Goal: Answer question/provide support

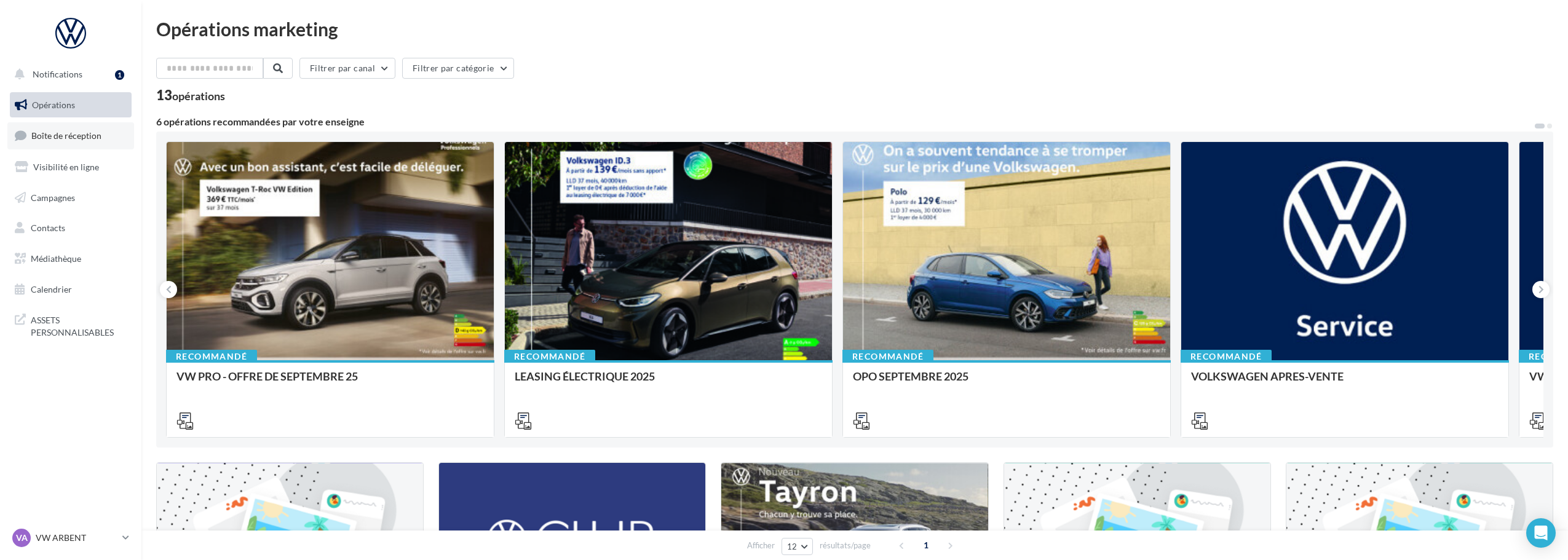
click at [69, 139] on span "Boîte de réception" at bounding box center [66, 135] width 70 height 10
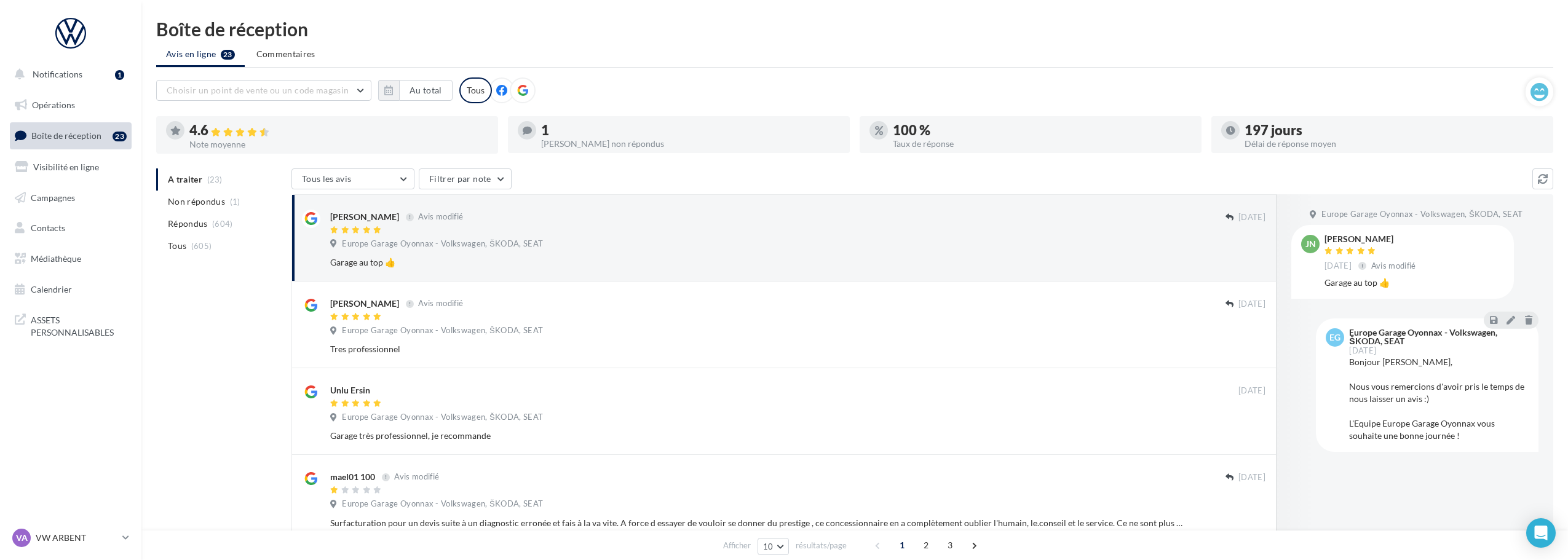
click at [517, 91] on icon at bounding box center [522, 90] width 11 height 11
click at [561, 227] on div at bounding box center [778, 231] width 895 height 10
click at [1410, 363] on div "Bonjour Julien, Nous vous remercions d'avoir pris le temps de nous laisser un a…" at bounding box center [1439, 399] width 180 height 86
click at [1513, 319] on icon at bounding box center [1510, 319] width 8 height 8
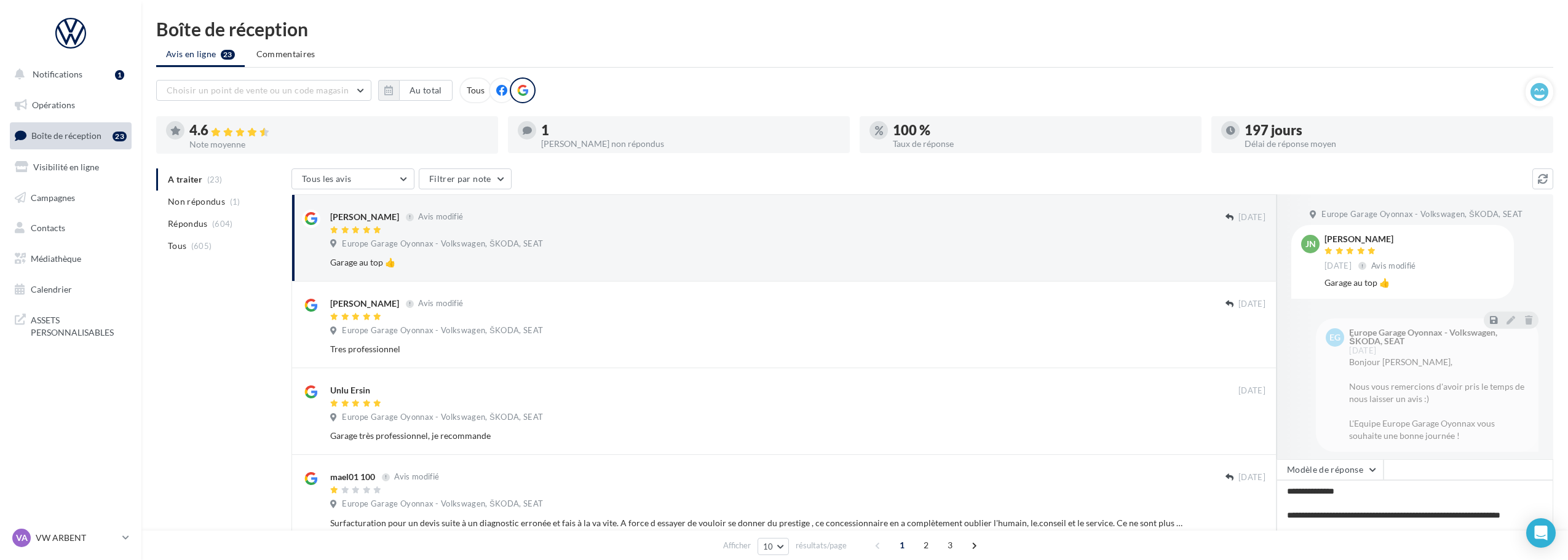
scroll to position [19, 0]
click at [1380, 496] on textarea "**********" at bounding box center [1414, 518] width 277 height 76
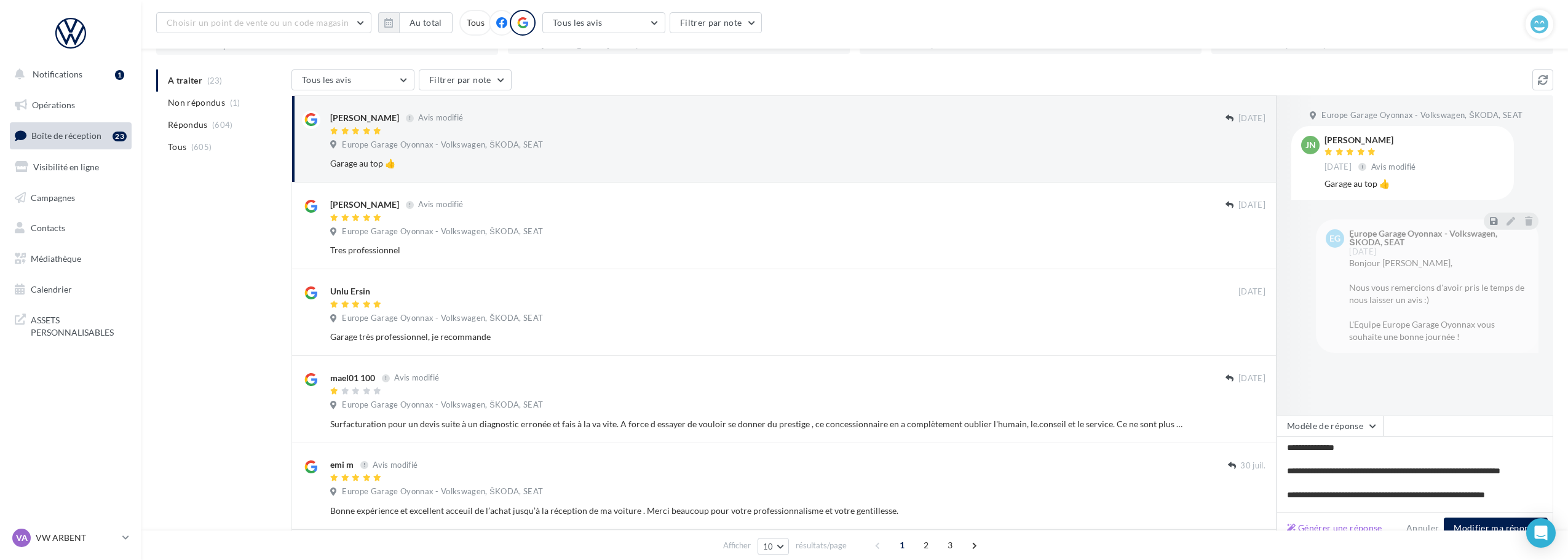
scroll to position [123, 0]
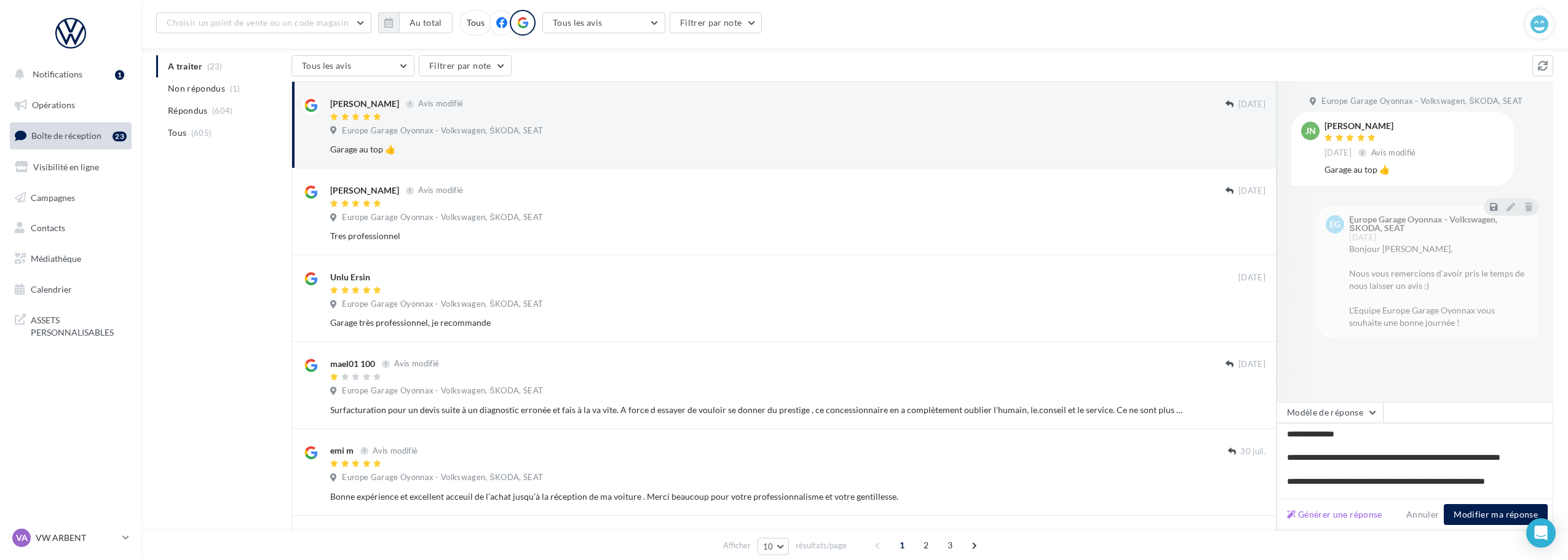
click at [1308, 465] on textarea "**********" at bounding box center [1414, 460] width 277 height 76
type textarea "**********"
click at [1491, 511] on button "Modifier ma réponse" at bounding box center [1495, 514] width 104 height 21
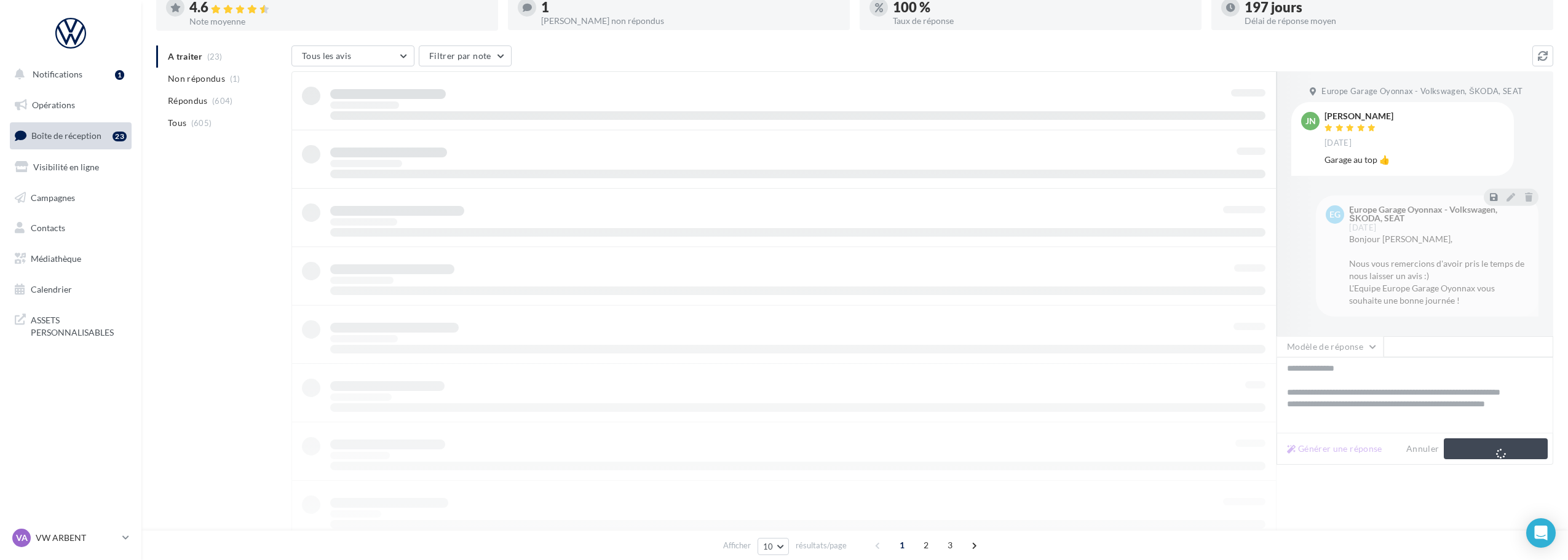
scroll to position [0, 0]
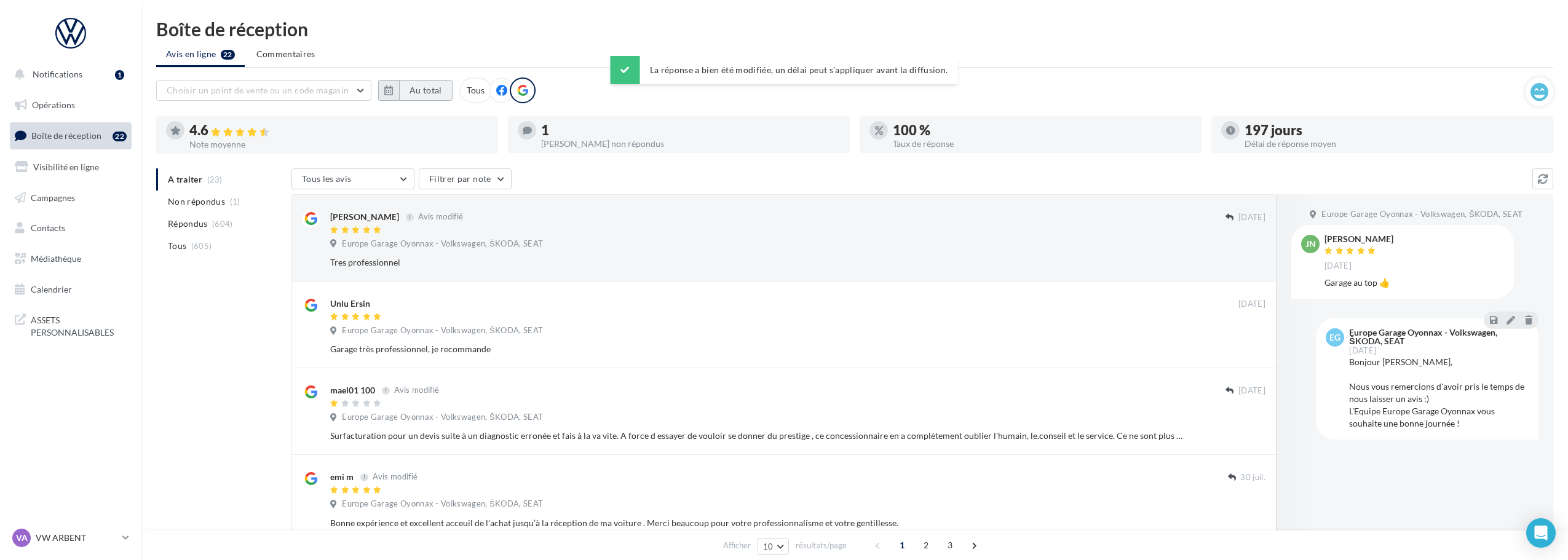
click at [410, 91] on button "Au total" at bounding box center [425, 91] width 53 height 21
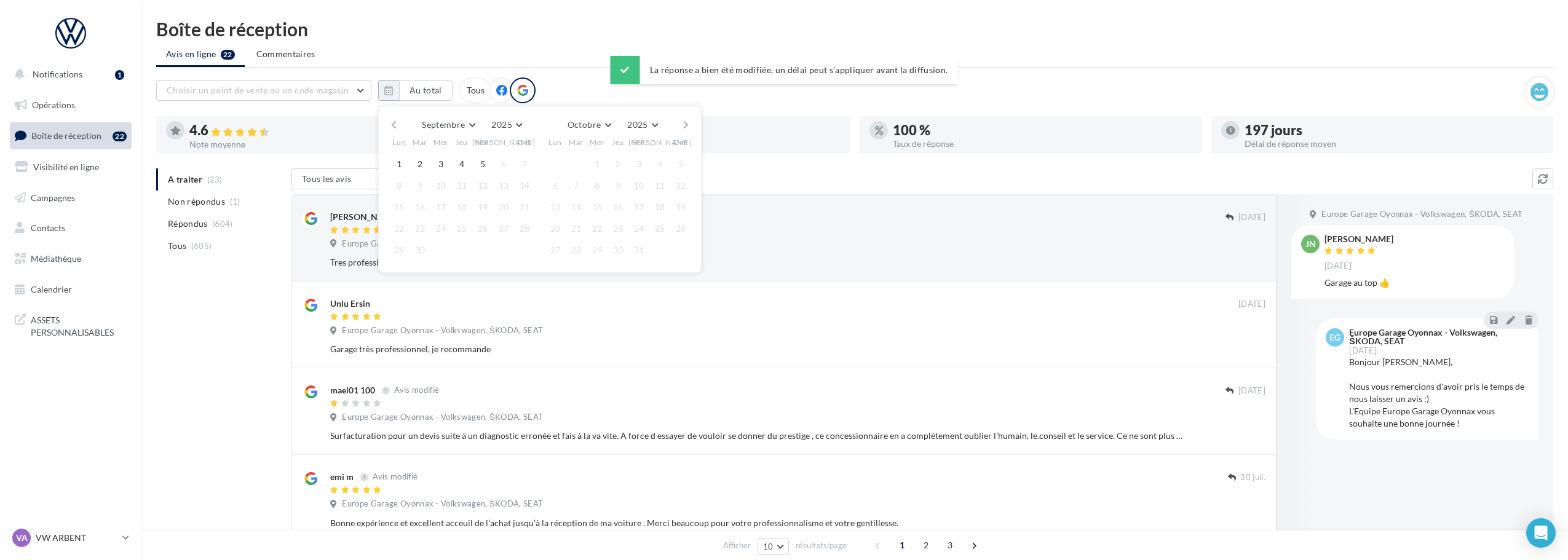
click at [395, 124] on button "button" at bounding box center [393, 124] width 10 height 17
click at [475, 161] on button "1" at bounding box center [483, 164] width 18 height 18
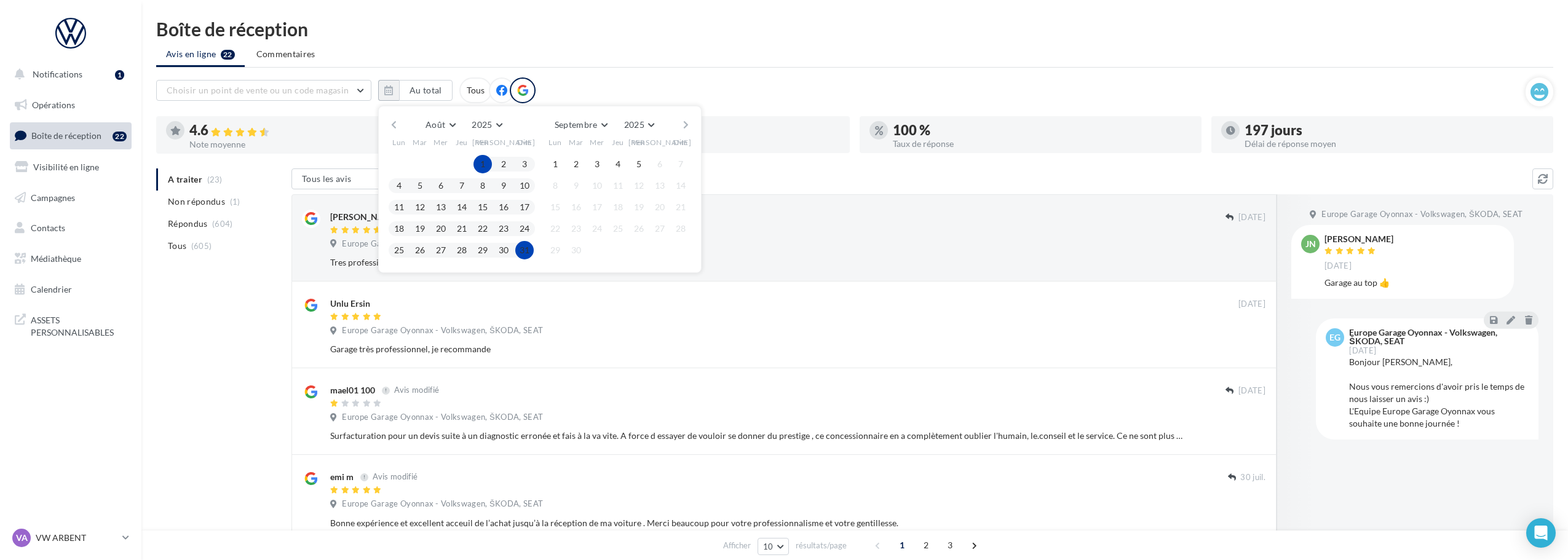
click at [520, 251] on button "31" at bounding box center [524, 250] width 18 height 18
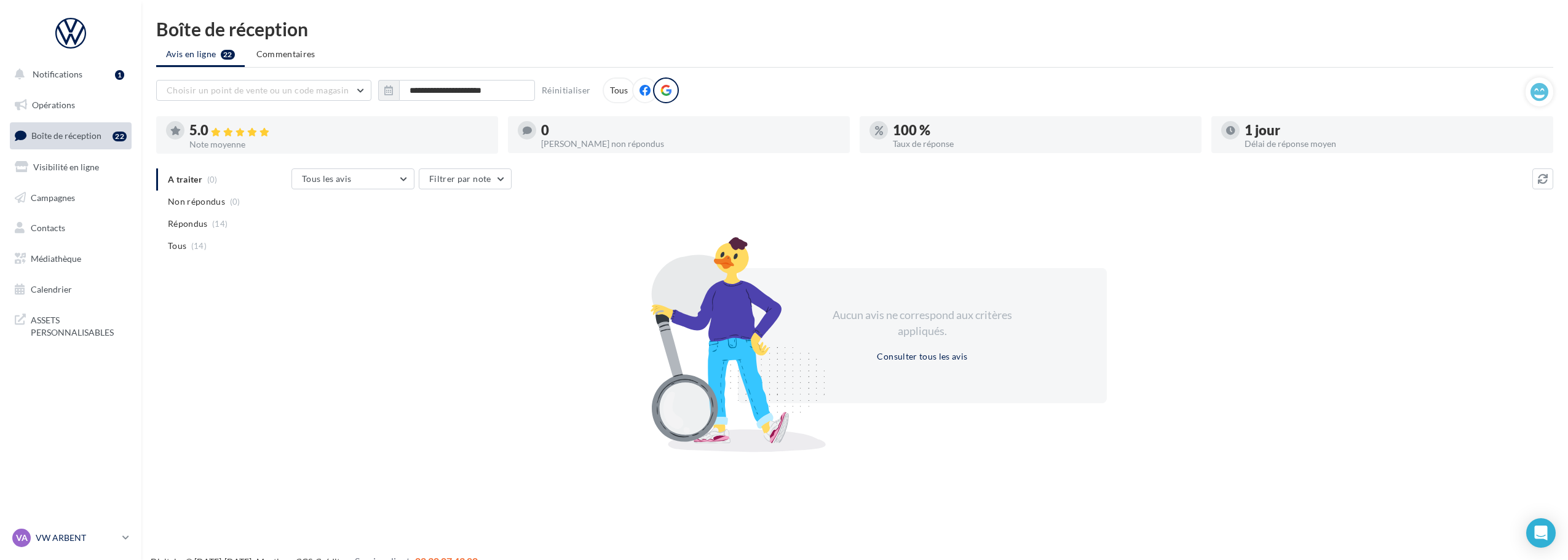
click at [81, 539] on p "VW ARBENT" at bounding box center [77, 537] width 82 height 12
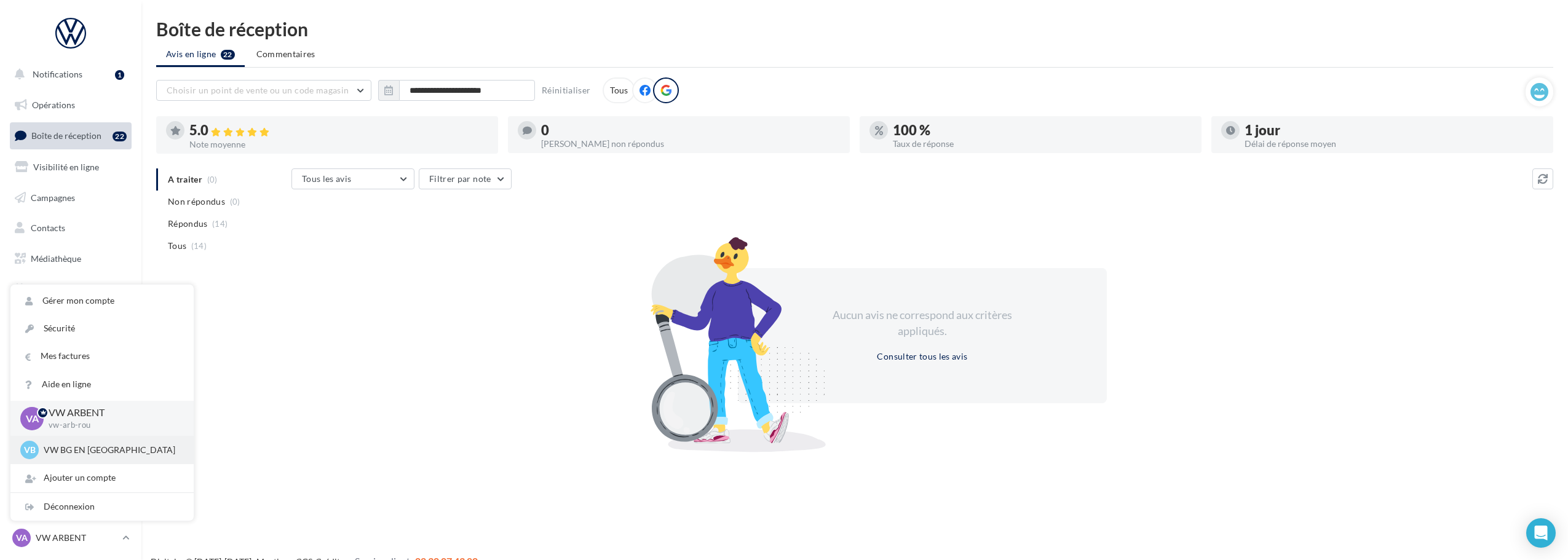
click at [72, 448] on p "VW BG EN BRESSE" at bounding box center [111, 449] width 135 height 12
